Goal: Book appointment/travel/reservation

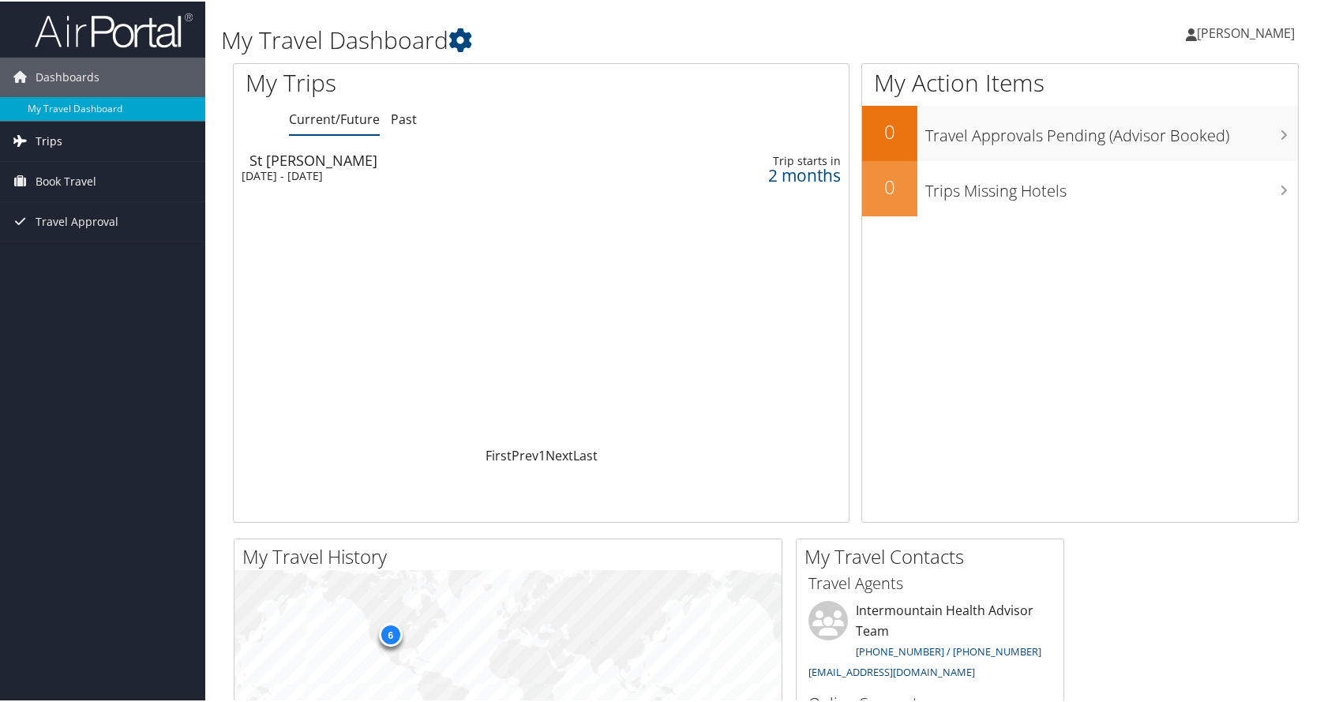
click at [52, 136] on span "Trips" at bounding box center [49, 139] width 27 height 39
click at [47, 241] on span "Book Travel" at bounding box center [66, 250] width 61 height 39
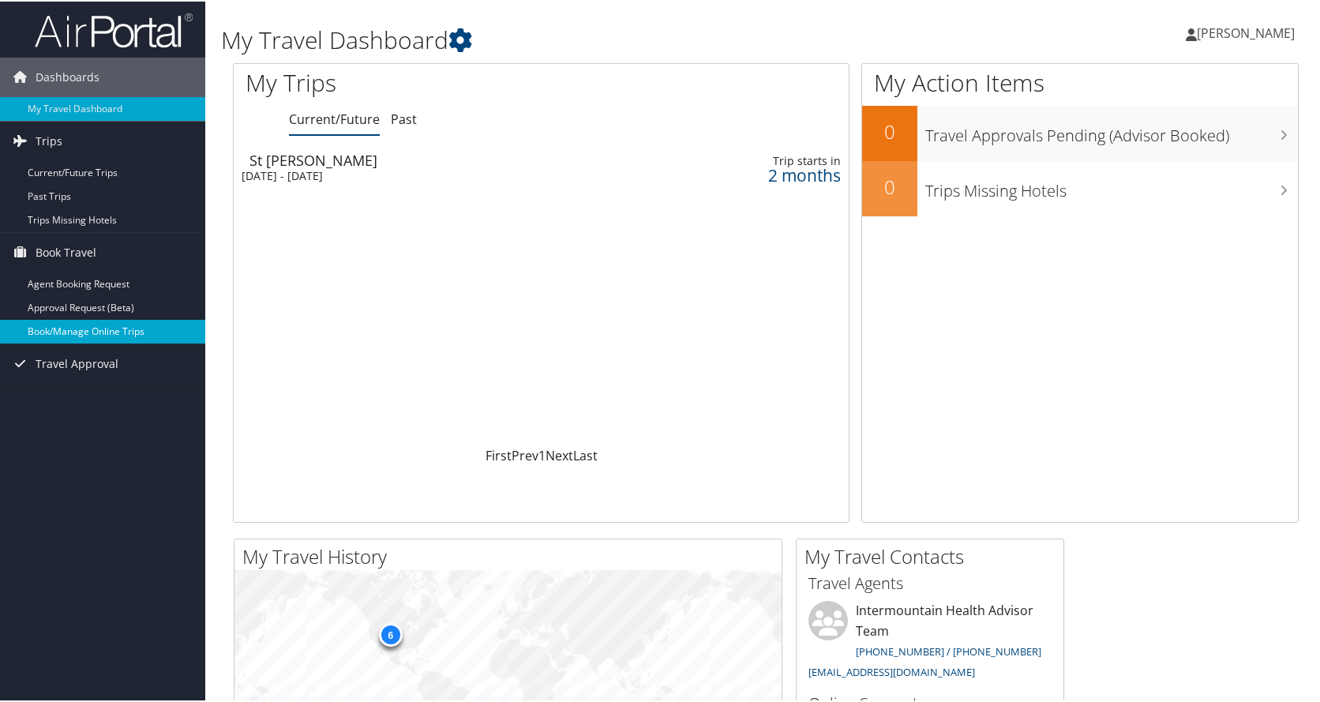
click at [68, 332] on link "Book/Manage Online Trips" at bounding box center [102, 330] width 205 height 24
